Goal: Task Accomplishment & Management: Manage account settings

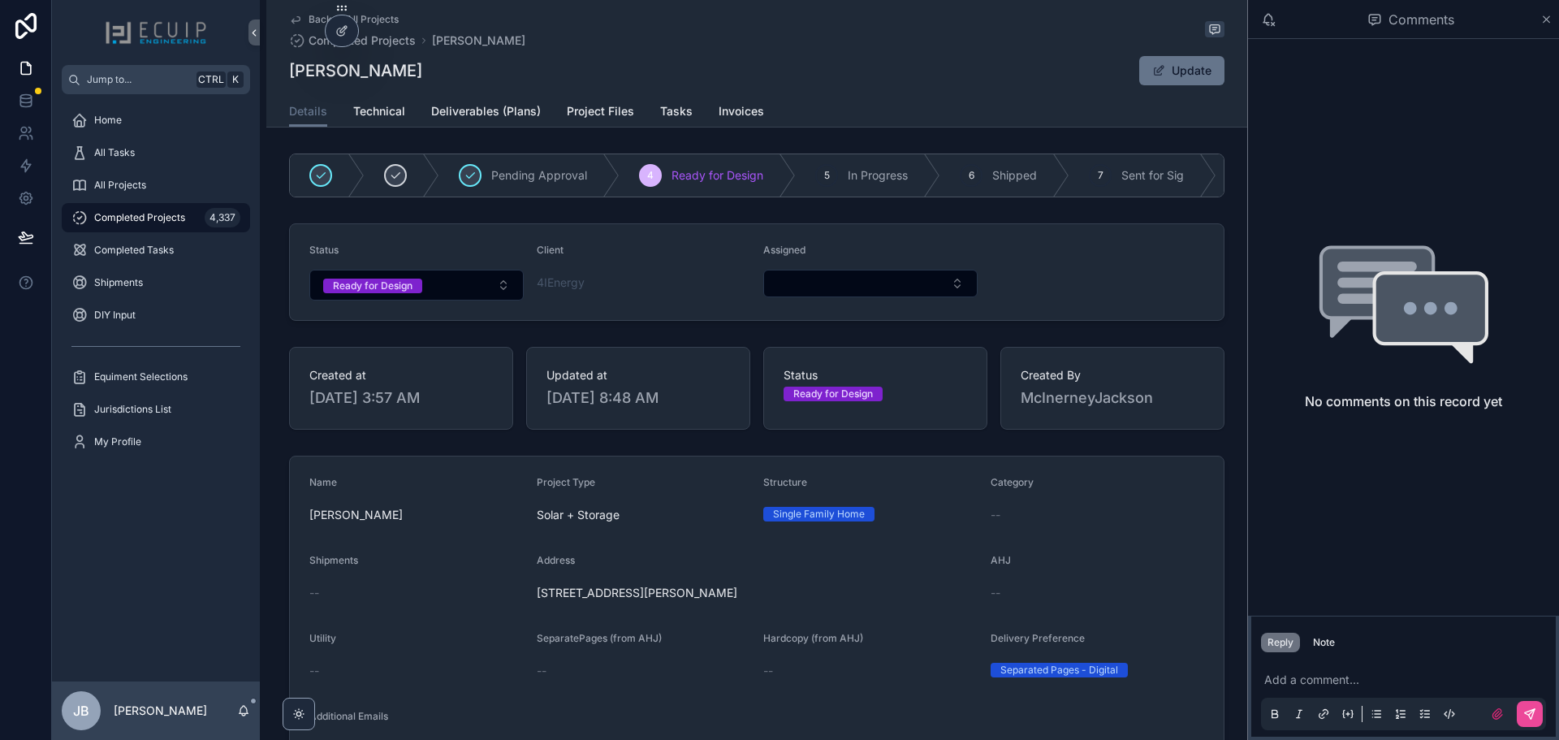
scroll to position [325, 0]
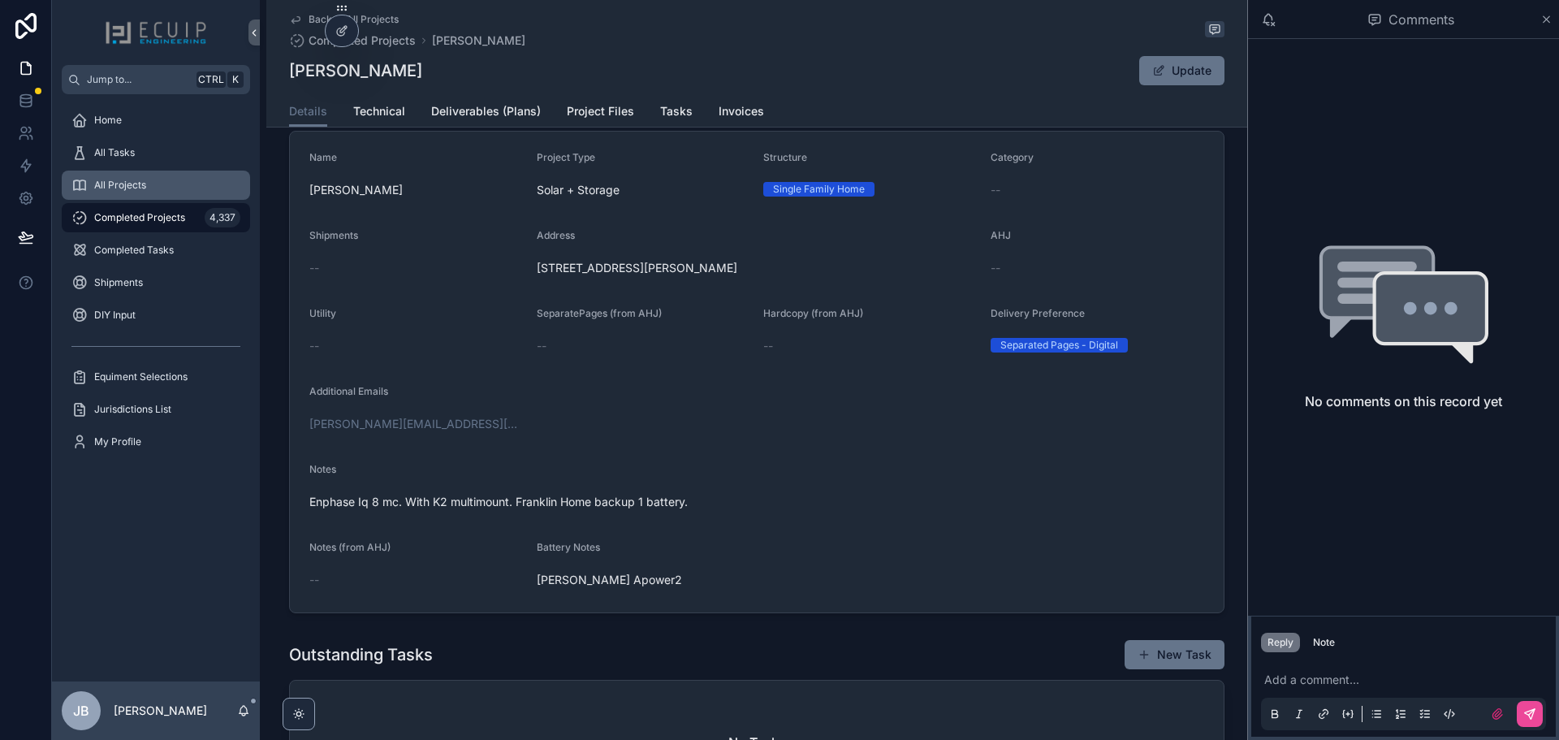
click at [115, 180] on span "All Projects" at bounding box center [120, 185] width 52 height 13
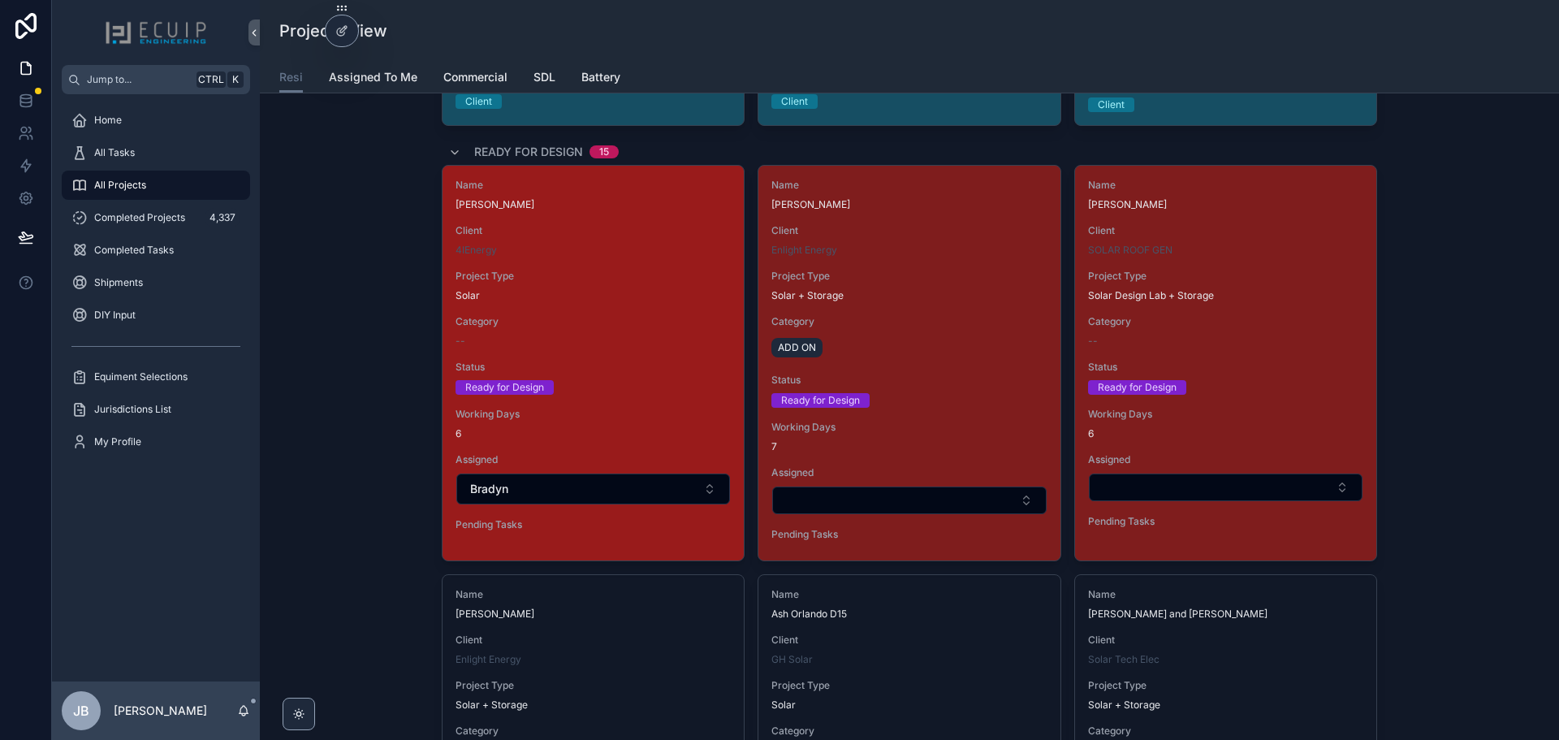
scroll to position [2518, 0]
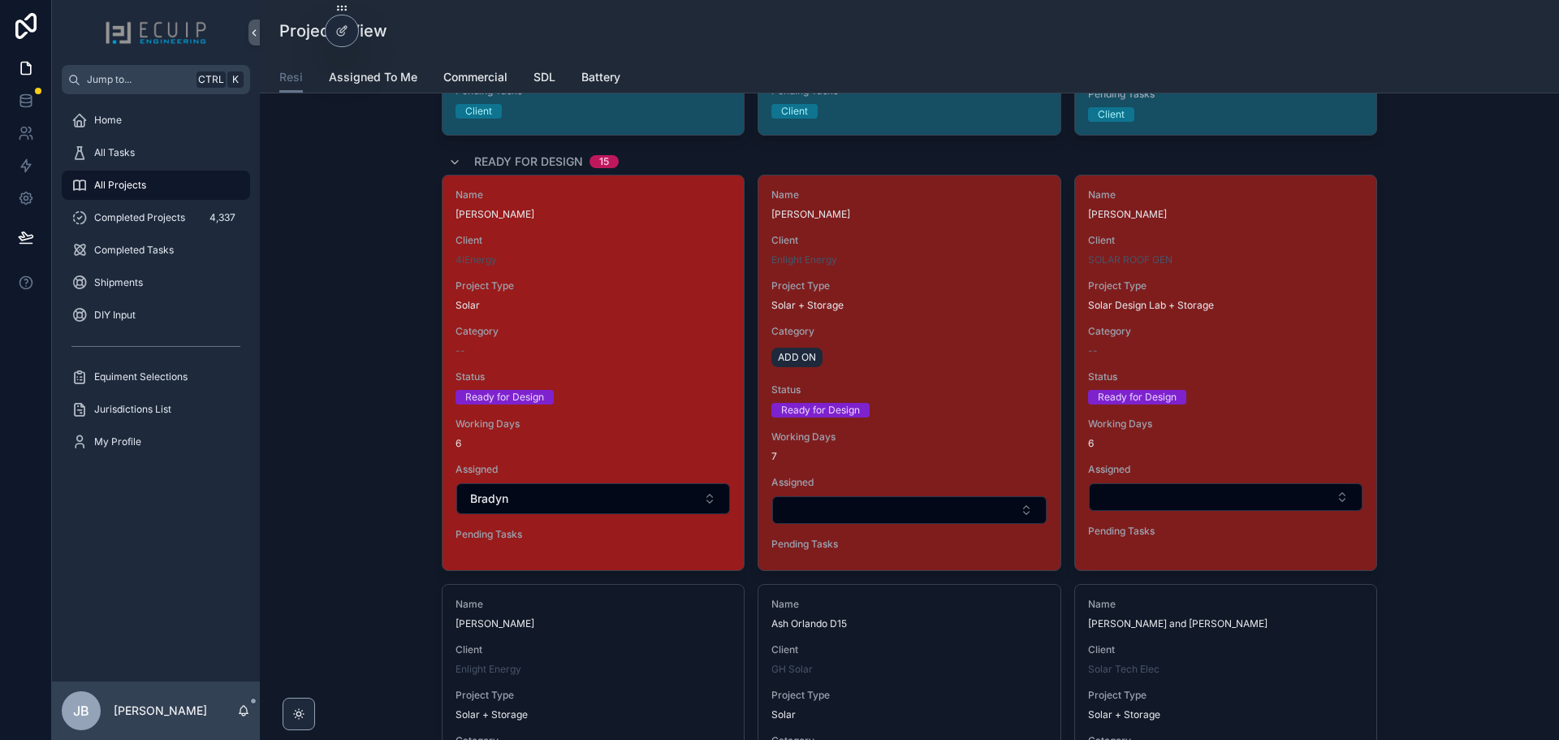
click at [577, 393] on div "Ready for Design" at bounding box center [593, 397] width 275 height 15
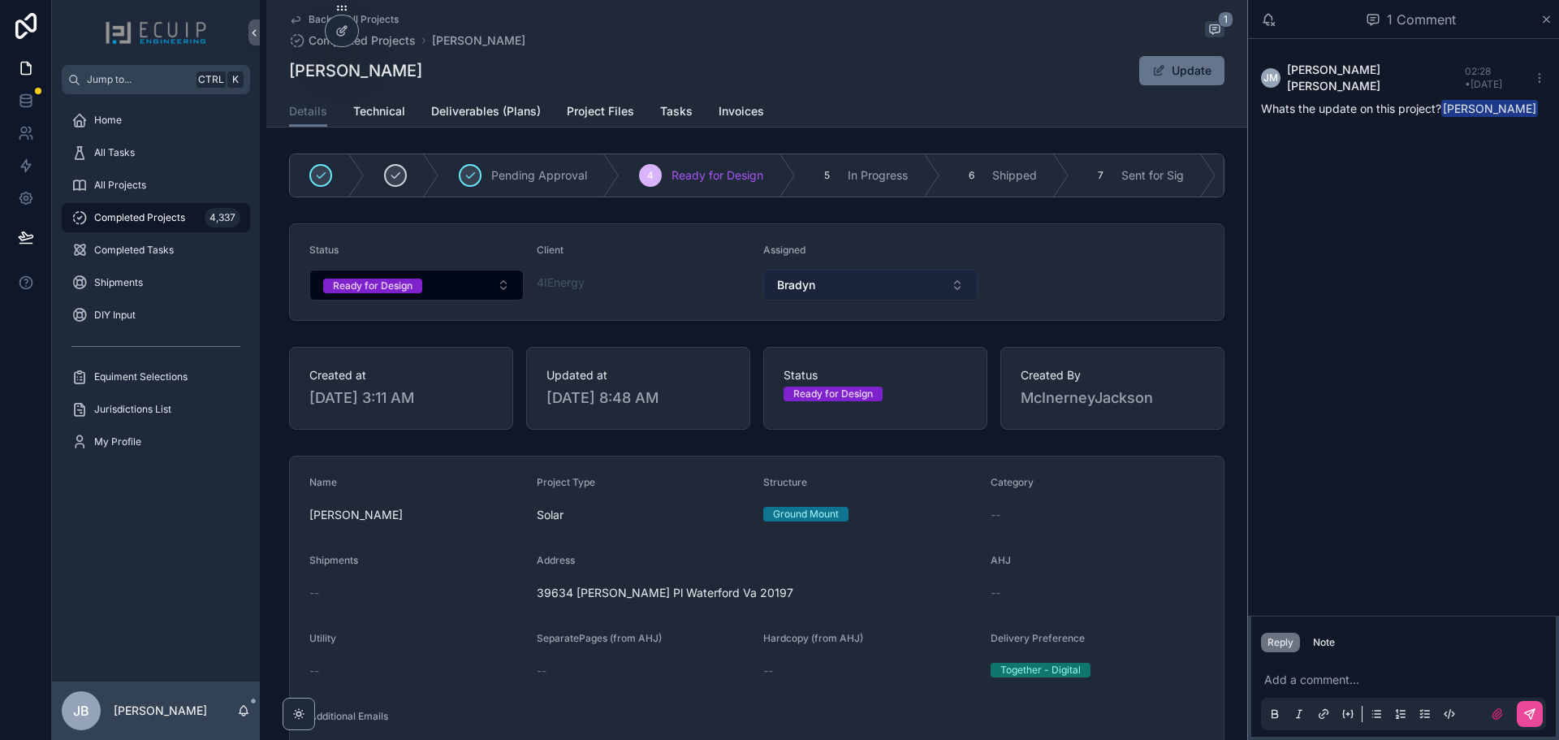
click at [815, 293] on button "Bradyn" at bounding box center [870, 285] width 214 height 31
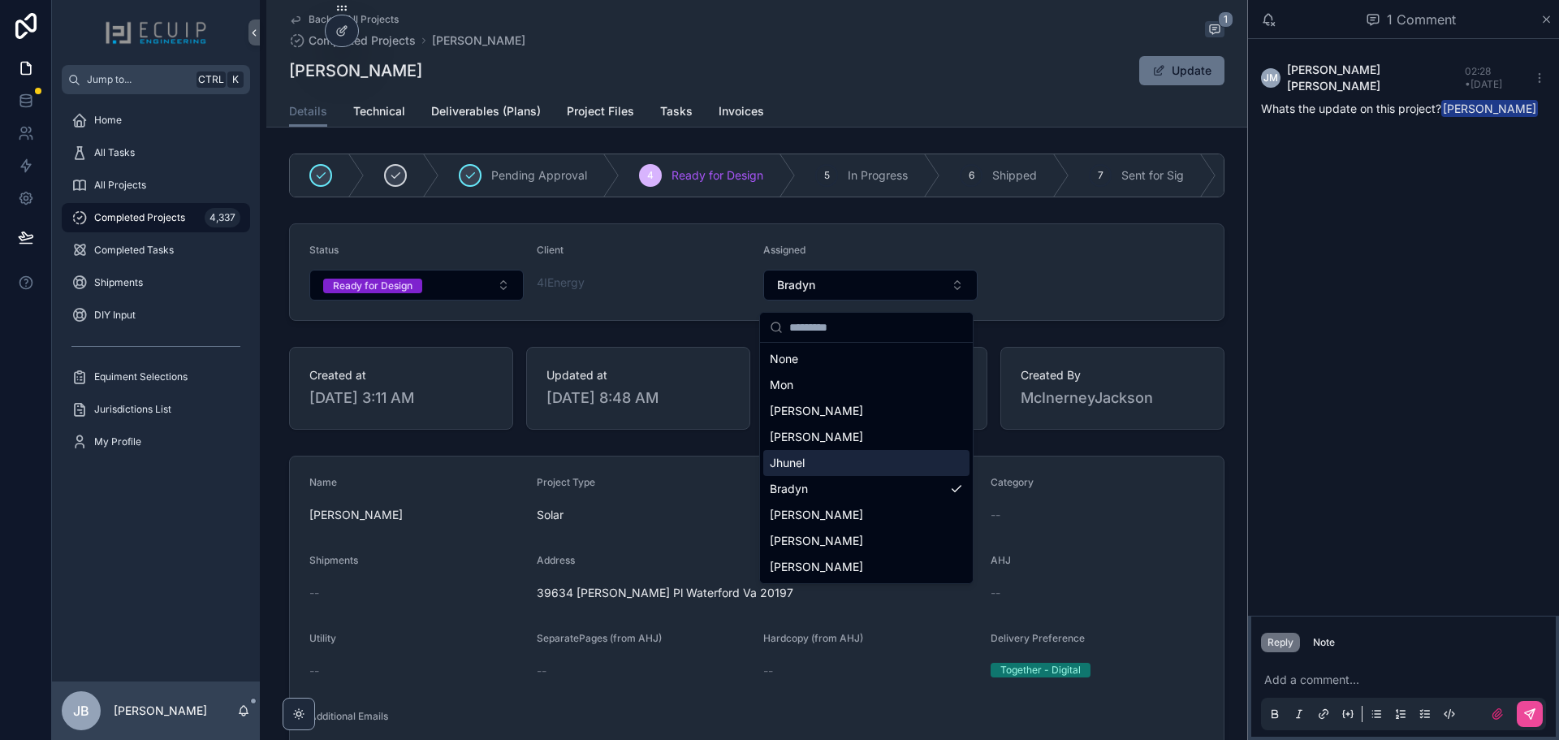
drag, startPoint x: 793, startPoint y: 469, endPoint x: 674, endPoint y: 421, distance: 129.0
click at [793, 469] on span "Jhunel" at bounding box center [787, 463] width 35 height 16
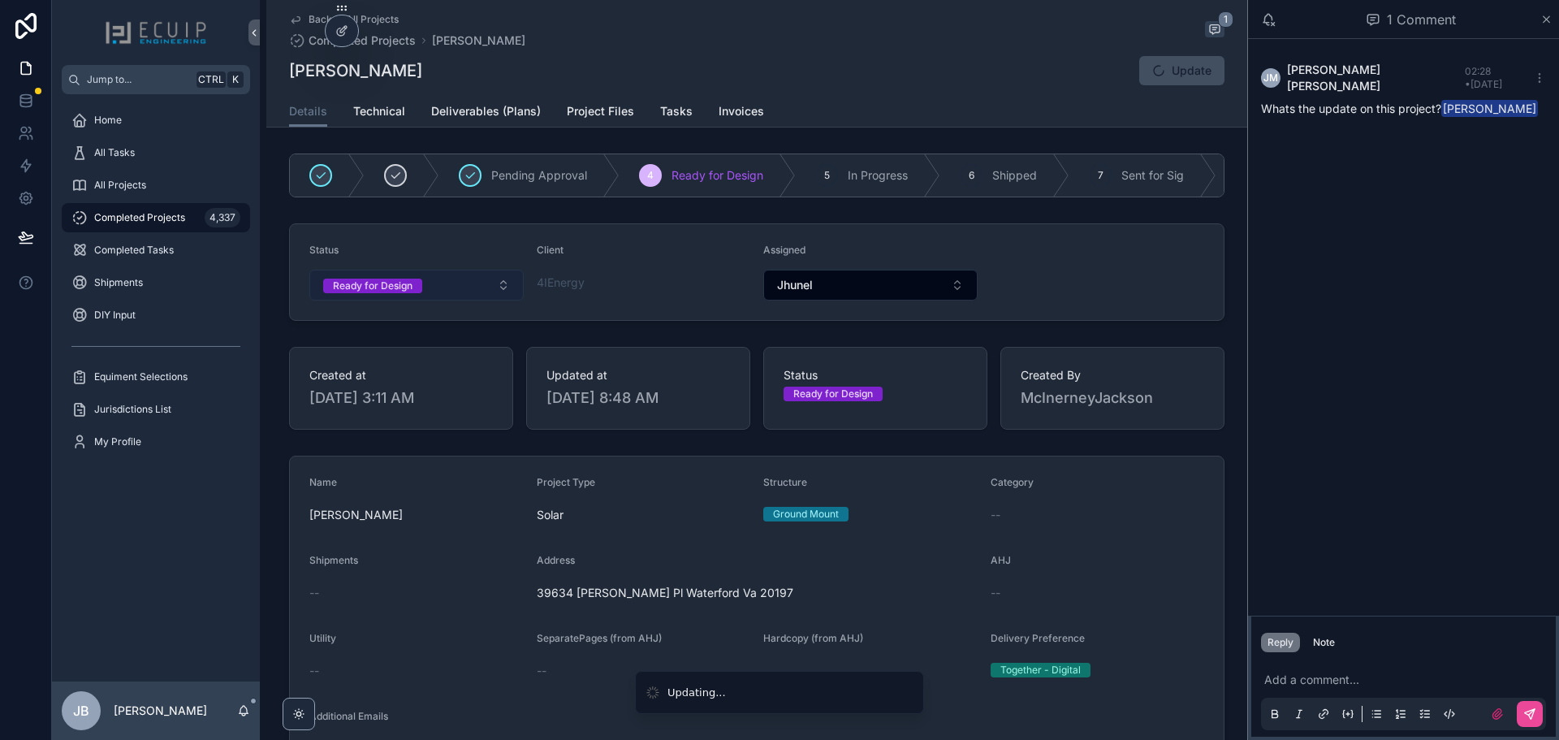
click at [424, 296] on button "Ready for Design" at bounding box center [416, 285] width 214 height 31
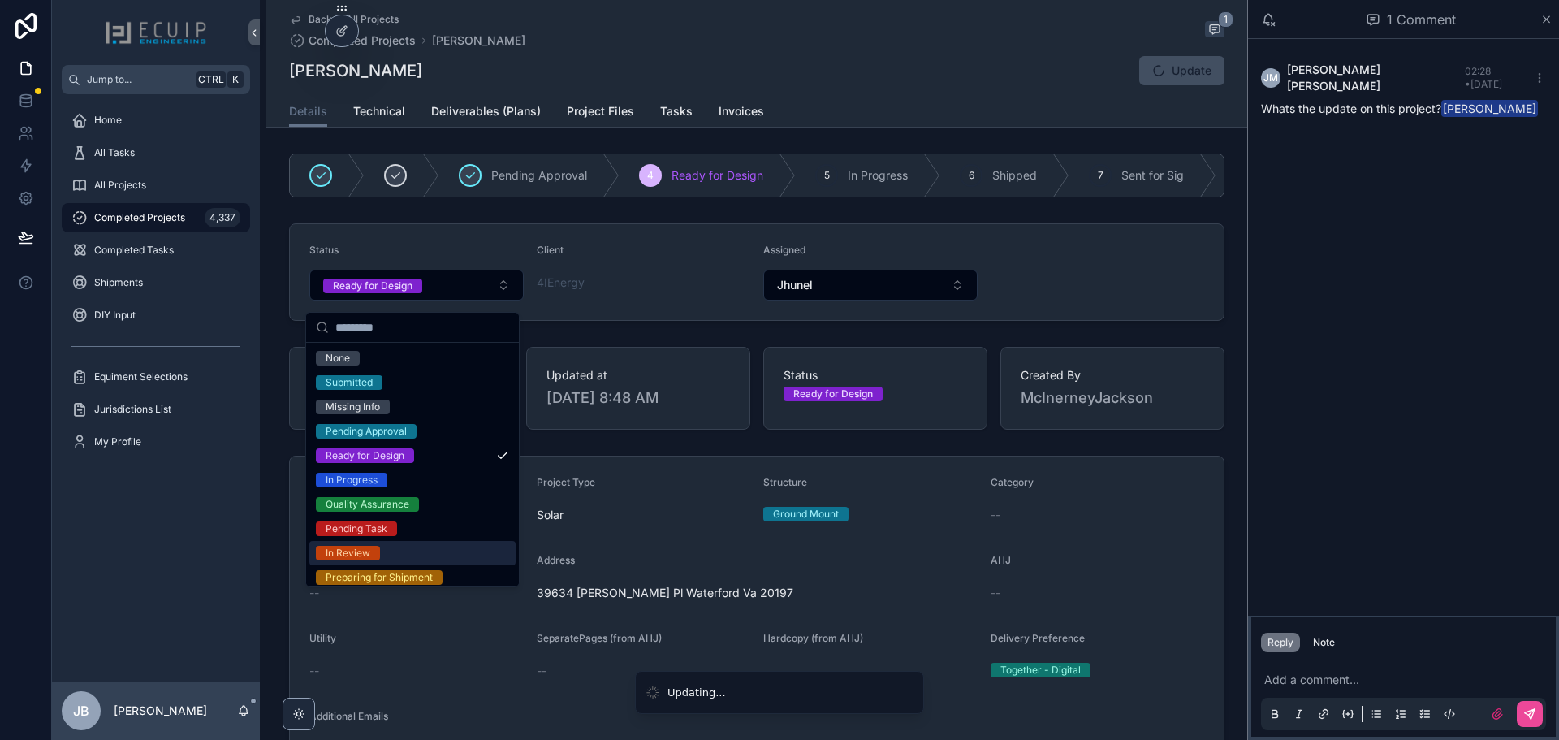
click at [372, 552] on span "In Review" at bounding box center [348, 553] width 64 height 15
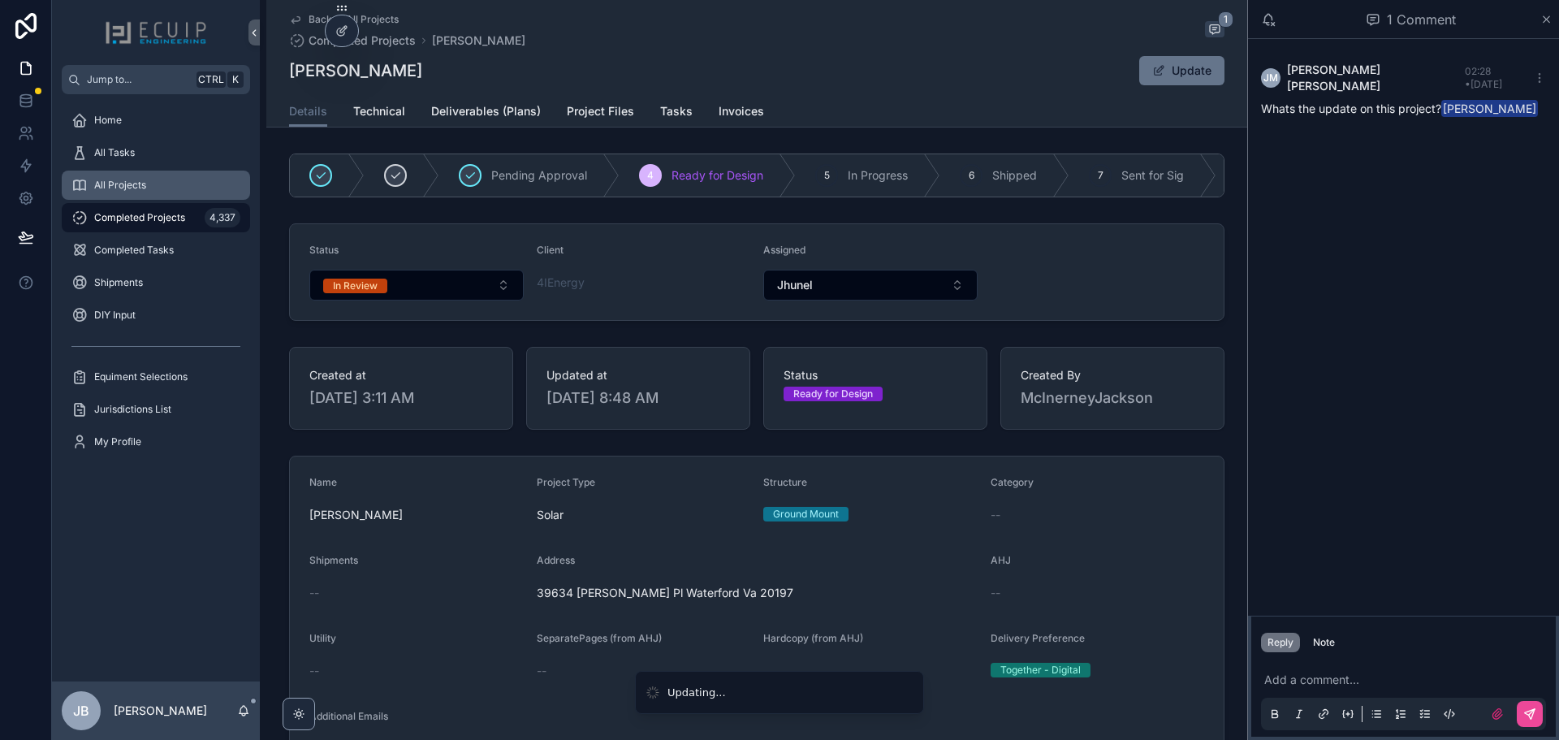
click at [148, 179] on div "All Projects" at bounding box center [155, 185] width 169 height 26
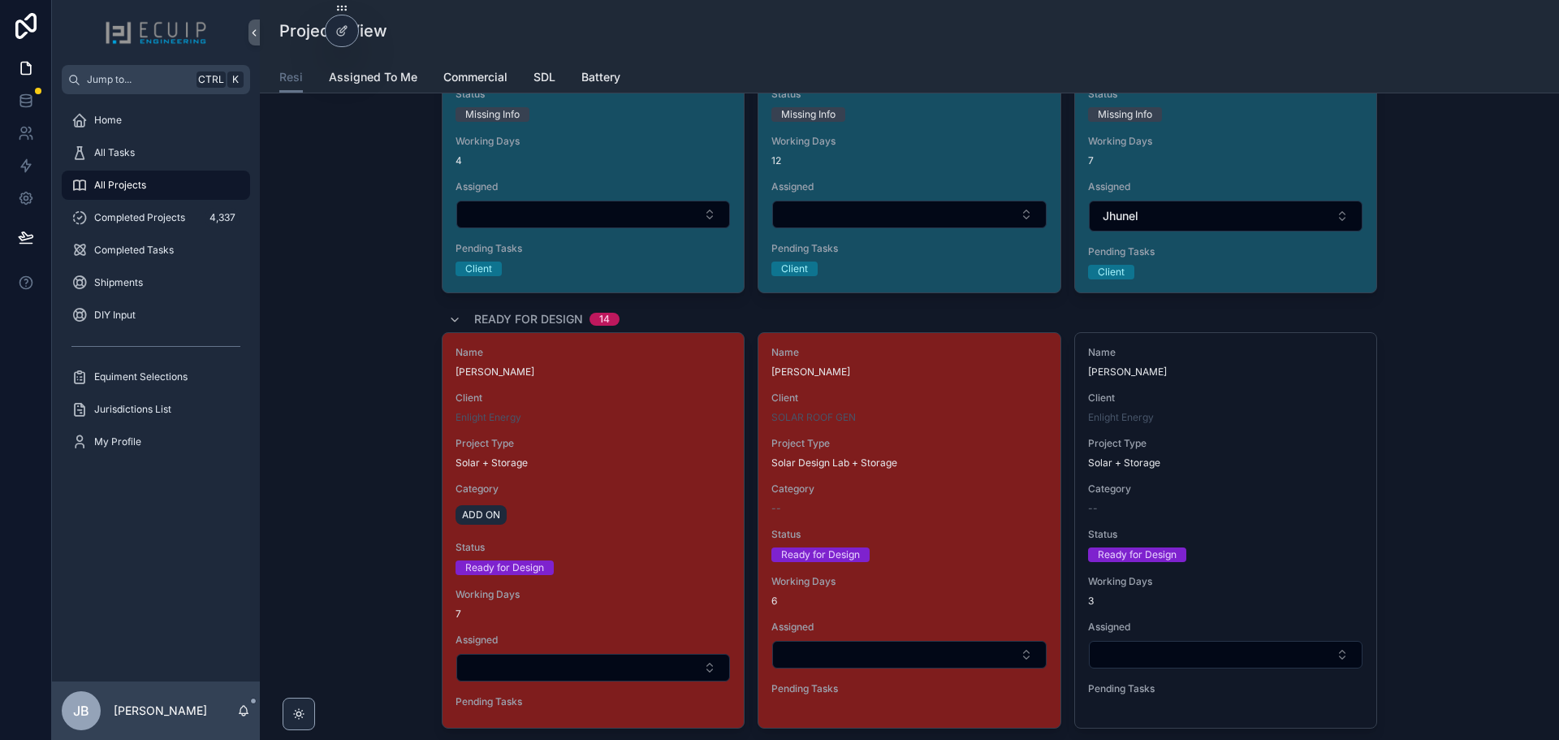
scroll to position [2355, 0]
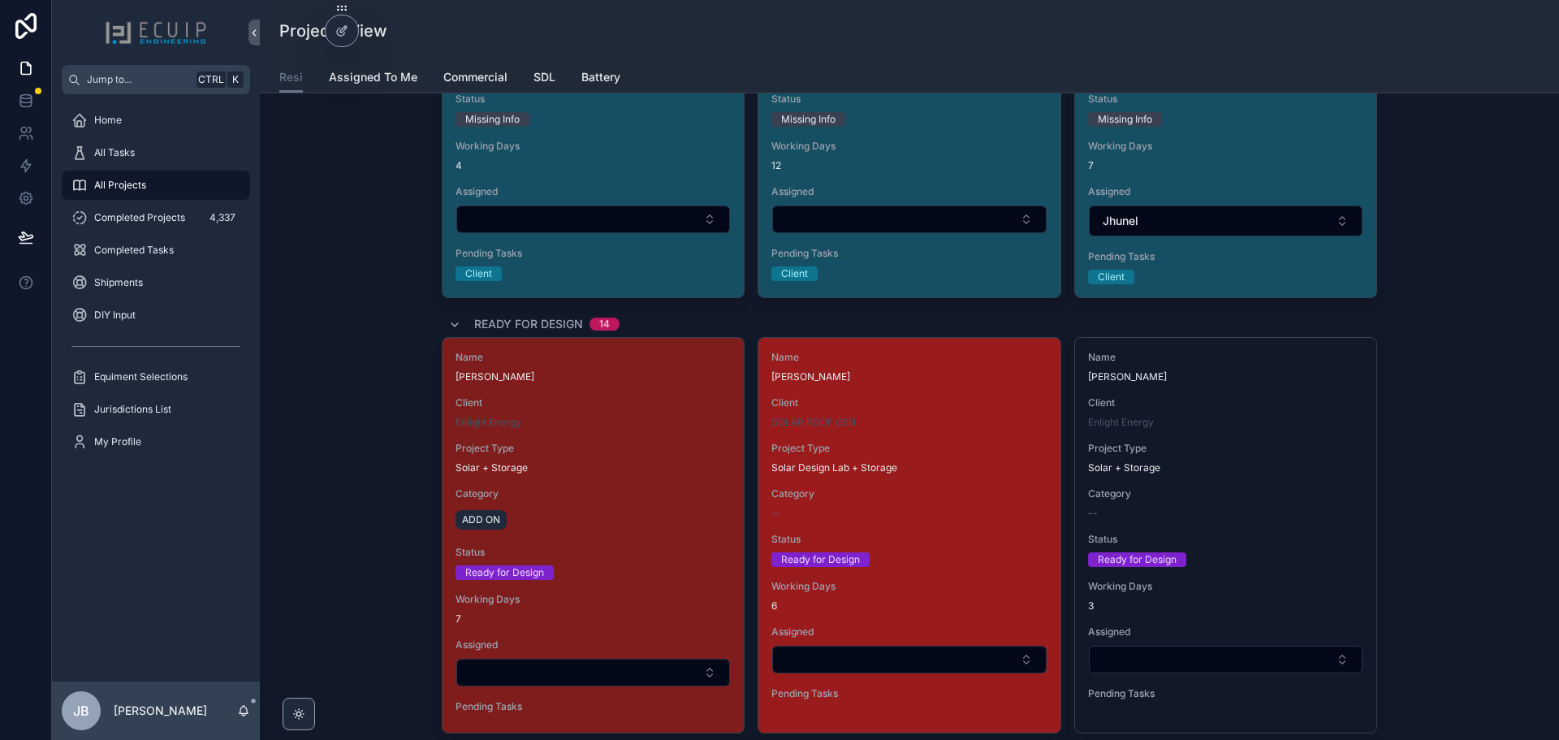
drag, startPoint x: 936, startPoint y: 502, endPoint x: 934, endPoint y: 477, distance: 25.2
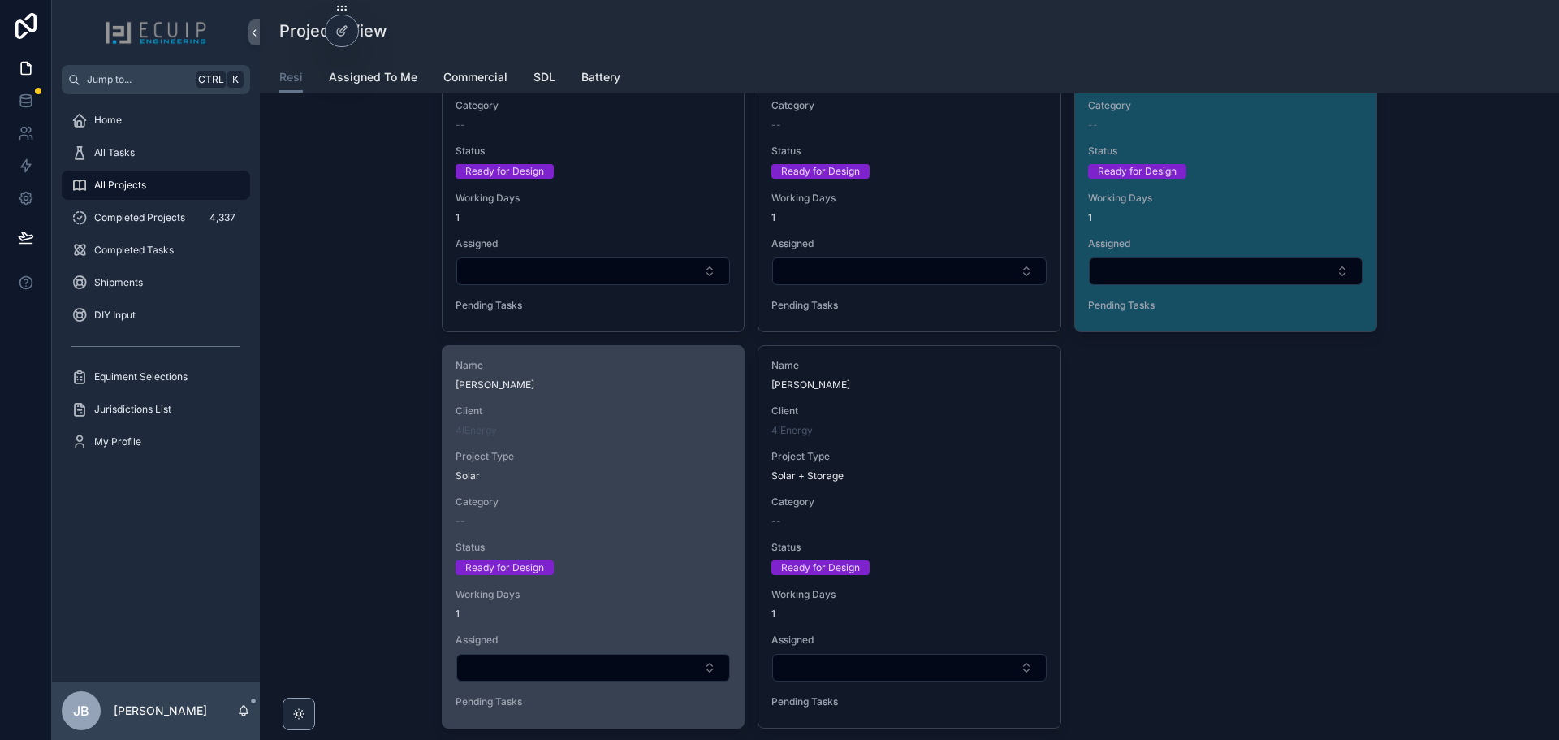
scroll to position [3980, 0]
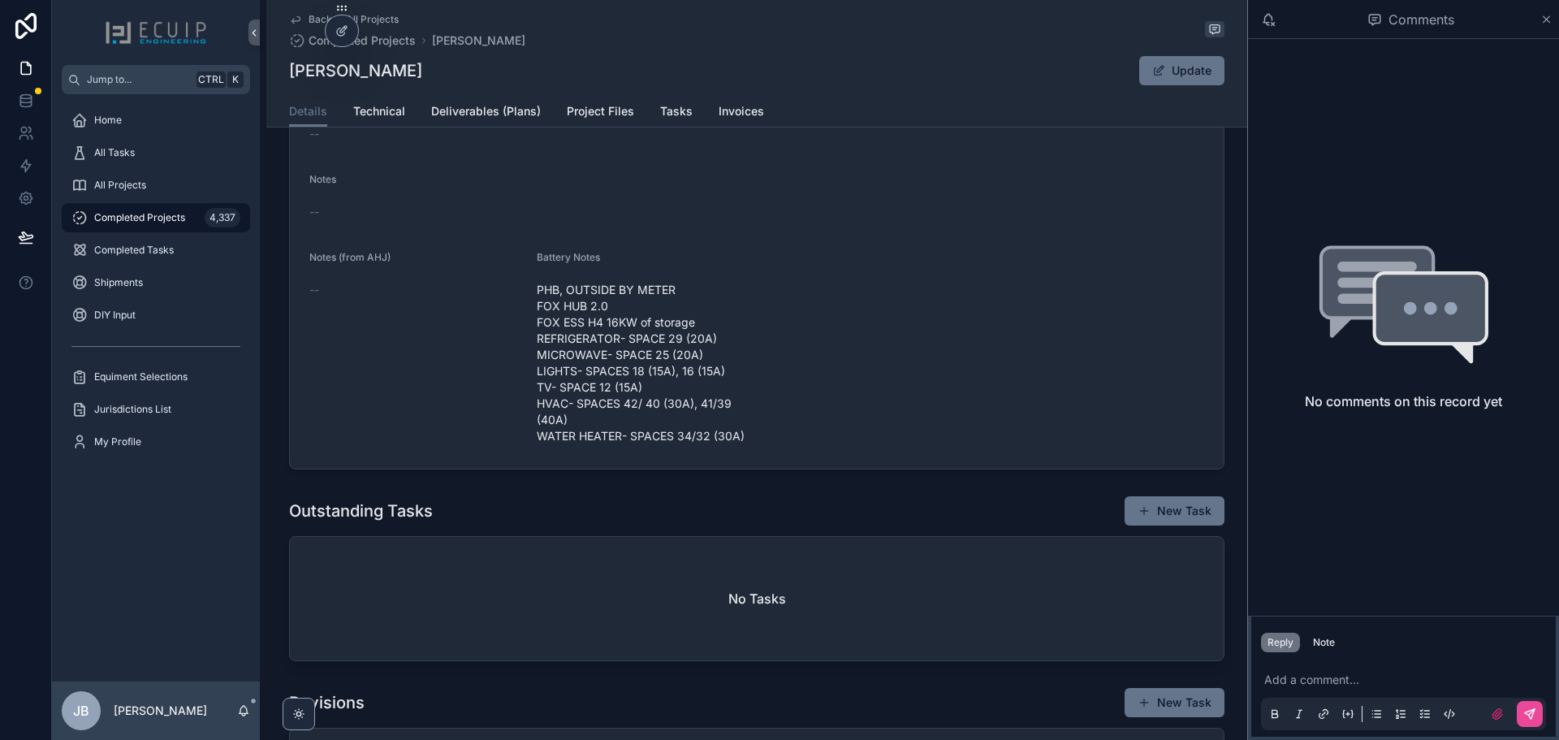
scroll to position [650, 0]
